Goal: Use online tool/utility: Utilize a website feature to perform a specific function

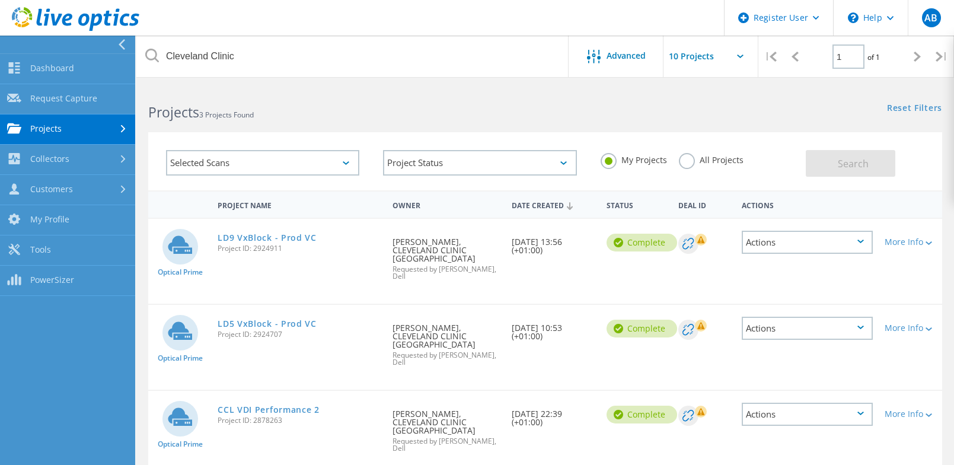
click at [123, 42] on use at bounding box center [122, 44] width 7 height 11
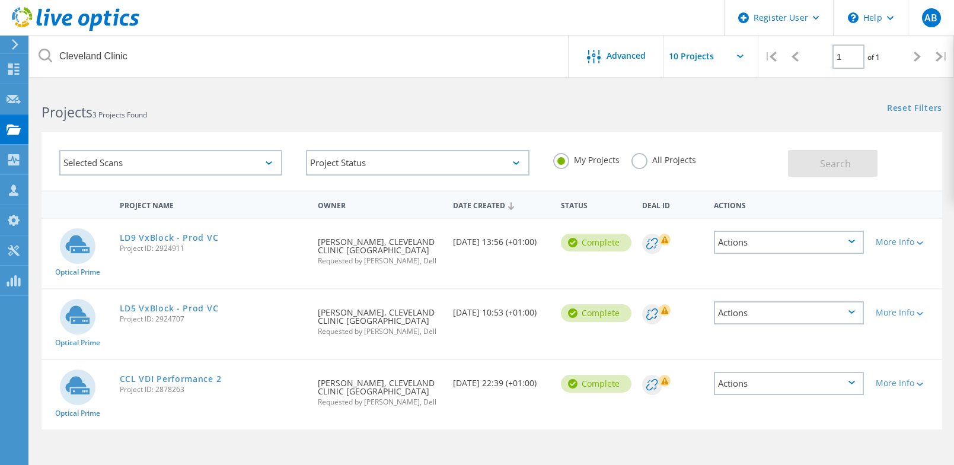
click at [236, 109] on h2 "Projects 3 Projects Found" at bounding box center [261, 113] width 438 height 20
click at [16, 68] on use at bounding box center [13, 68] width 11 height 11
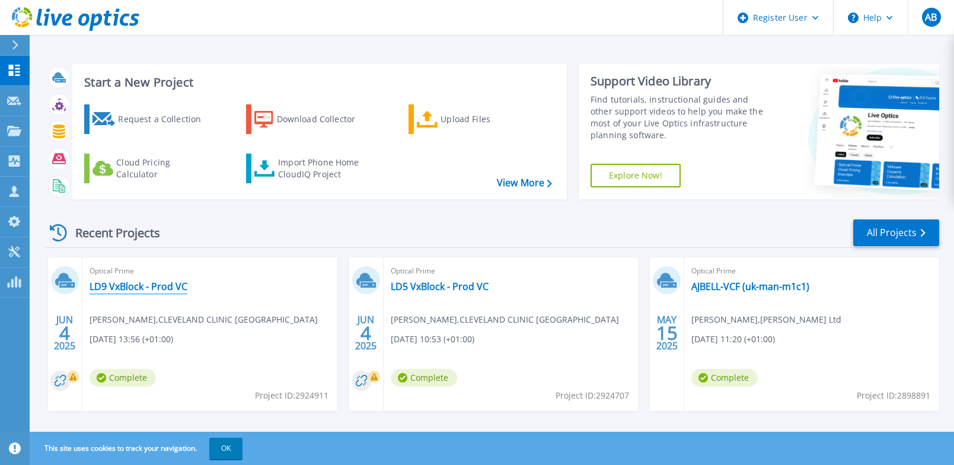
click at [170, 283] on link "LD9 VxBlock - Prod VC" at bounding box center [139, 287] width 98 height 12
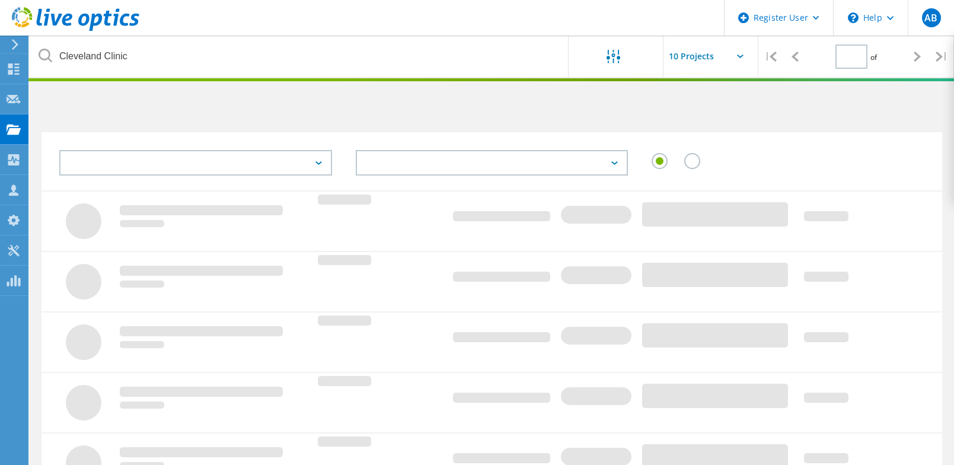
type input "1"
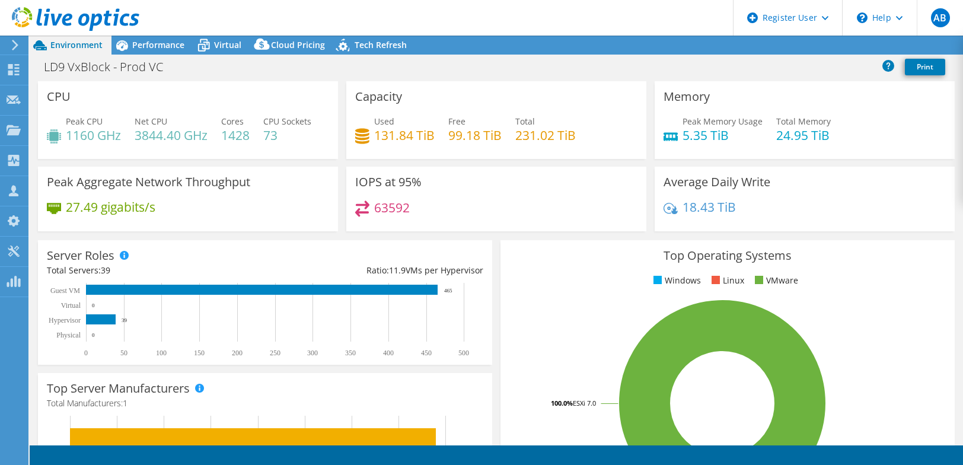
select select "EULondon"
select select "GBP"
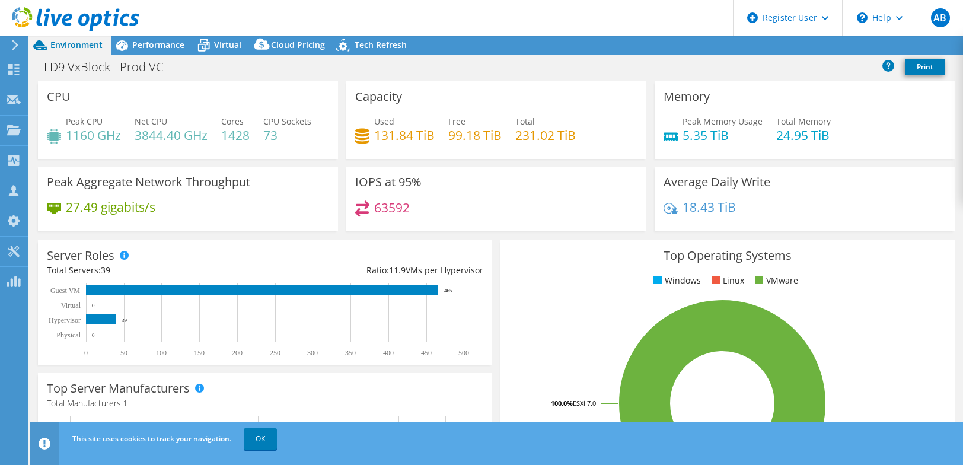
radio input "true"
radio input "false"
